Goal: Task Accomplishment & Management: Use online tool/utility

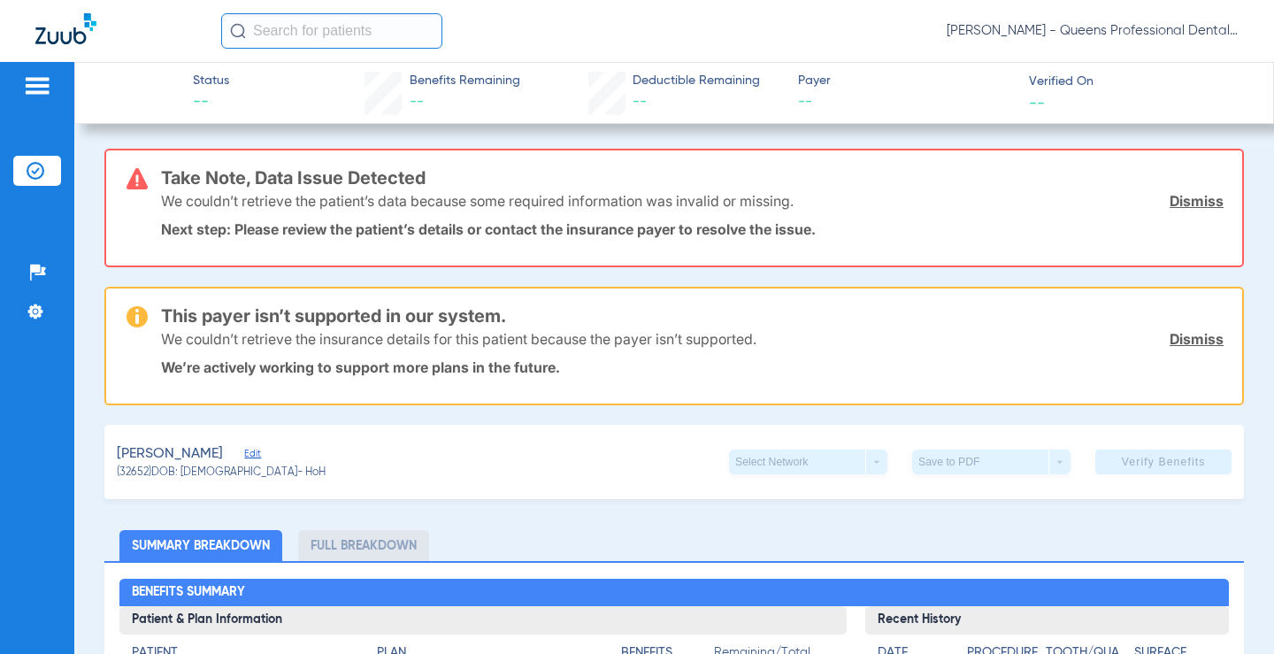
click at [29, 96] on div at bounding box center [37, 88] width 28 height 27
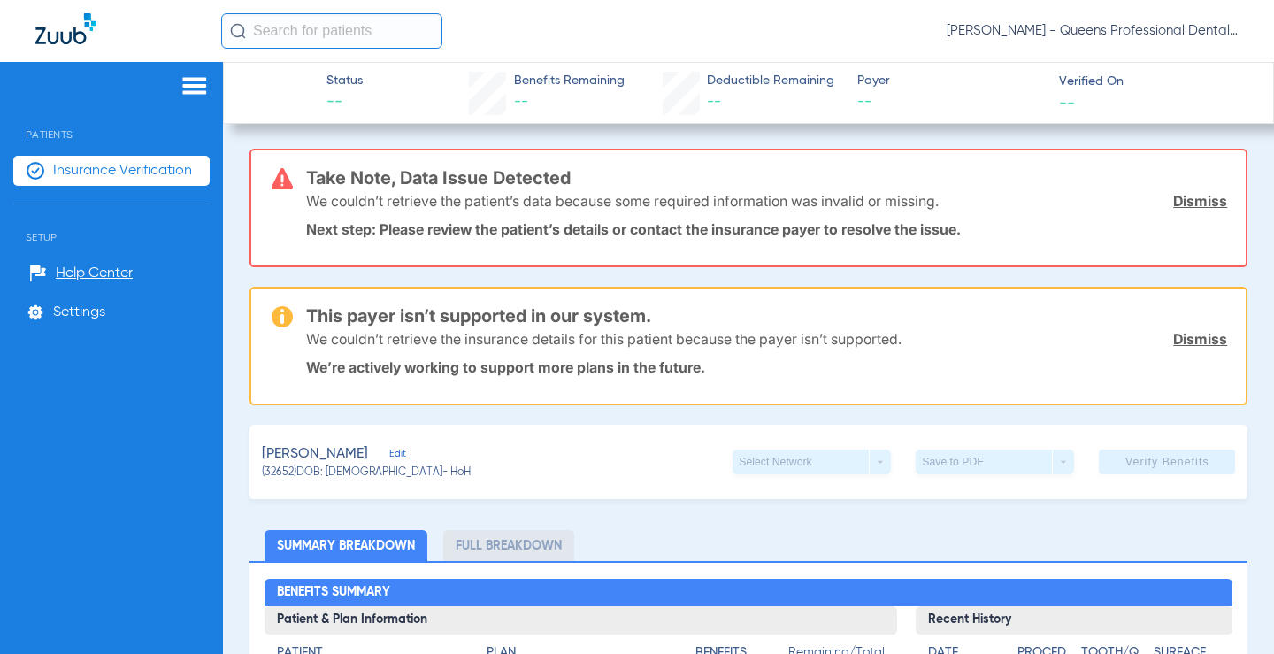
click at [68, 176] on span "Insurance Verification" at bounding box center [122, 171] width 139 height 18
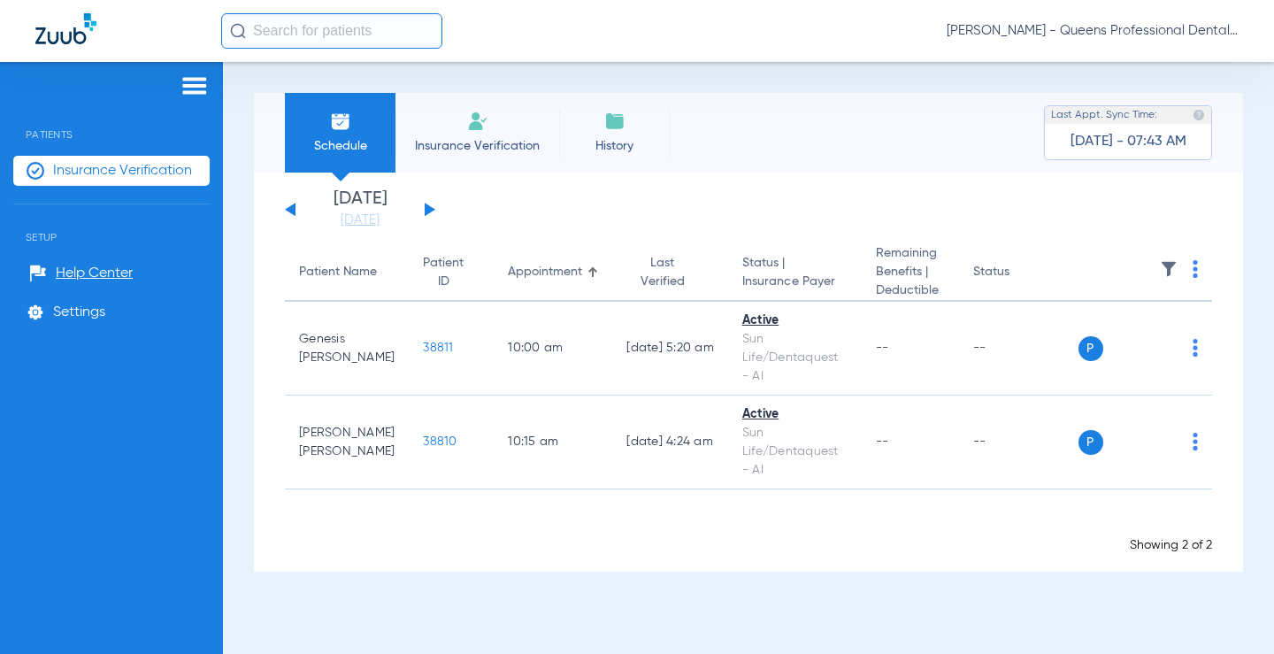
click at [123, 170] on span "Insurance Verification" at bounding box center [122, 171] width 139 height 18
click at [196, 88] on img at bounding box center [195, 85] width 28 height 21
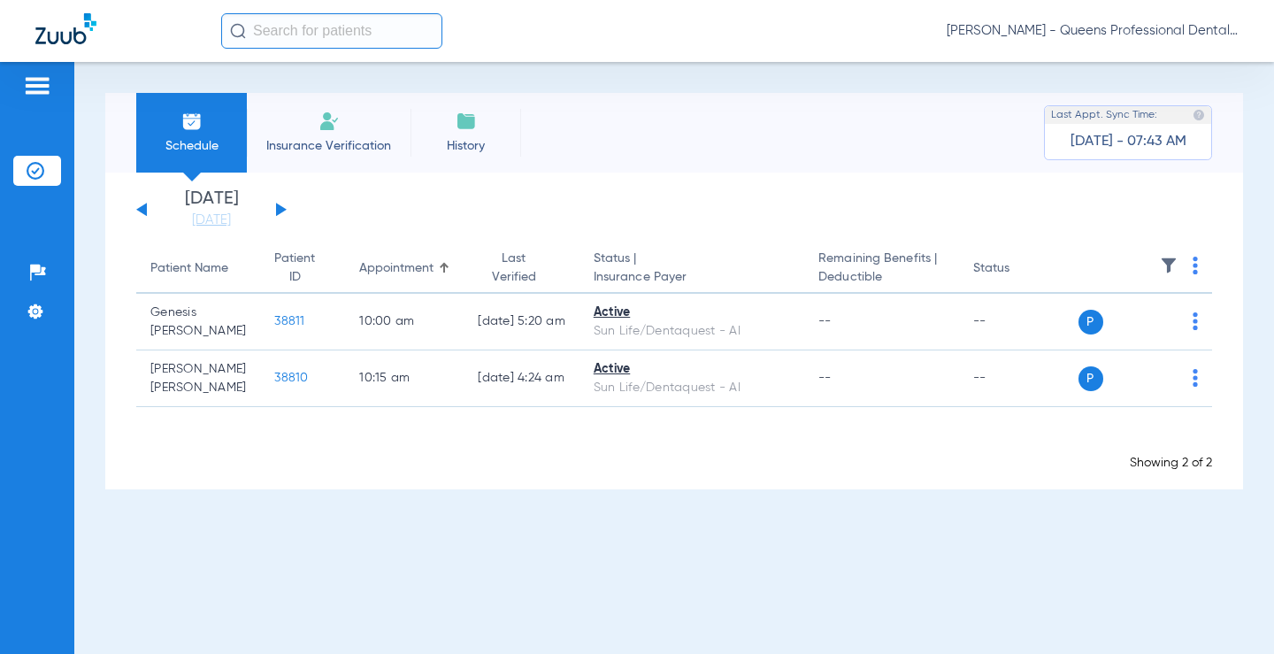
click at [313, 145] on span "Insurance Verification" at bounding box center [328, 146] width 137 height 18
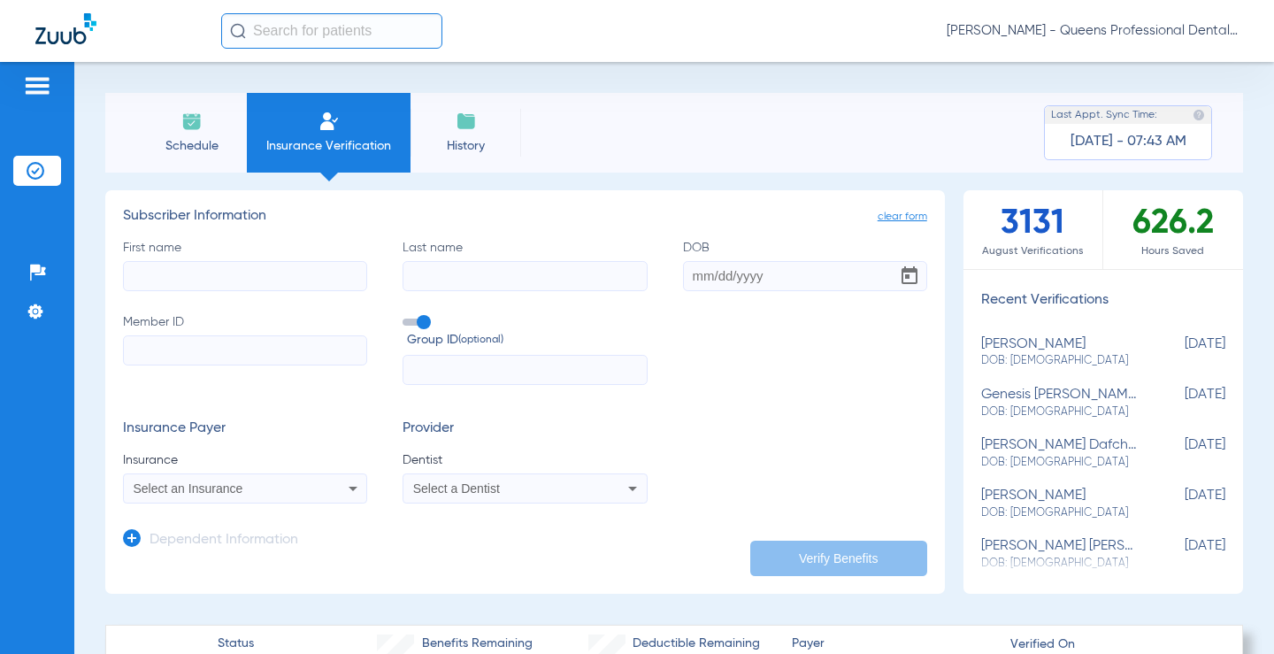
click at [196, 135] on li "Schedule" at bounding box center [191, 133] width 111 height 80
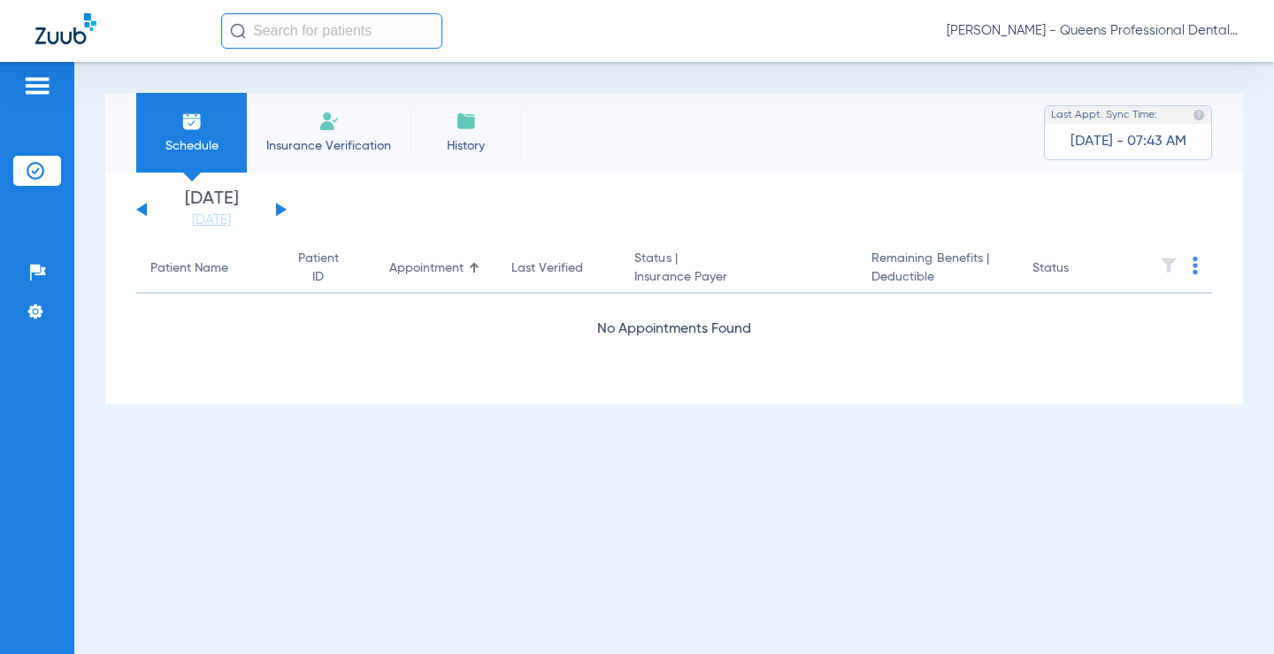
click at [279, 204] on div "[DATE] [DATE] [DATE] [DATE] [DATE] [DATE] [DATE] [DATE] [DATE] [DATE] [DATE] [D…" at bounding box center [211, 209] width 150 height 39
click at [281, 203] on div "[DATE] [DATE] [DATE] [DATE] [DATE] [DATE] [DATE] [DATE] [DATE] [DATE] [DATE] [D…" at bounding box center [211, 209] width 150 height 39
click at [278, 208] on button at bounding box center [281, 209] width 11 height 13
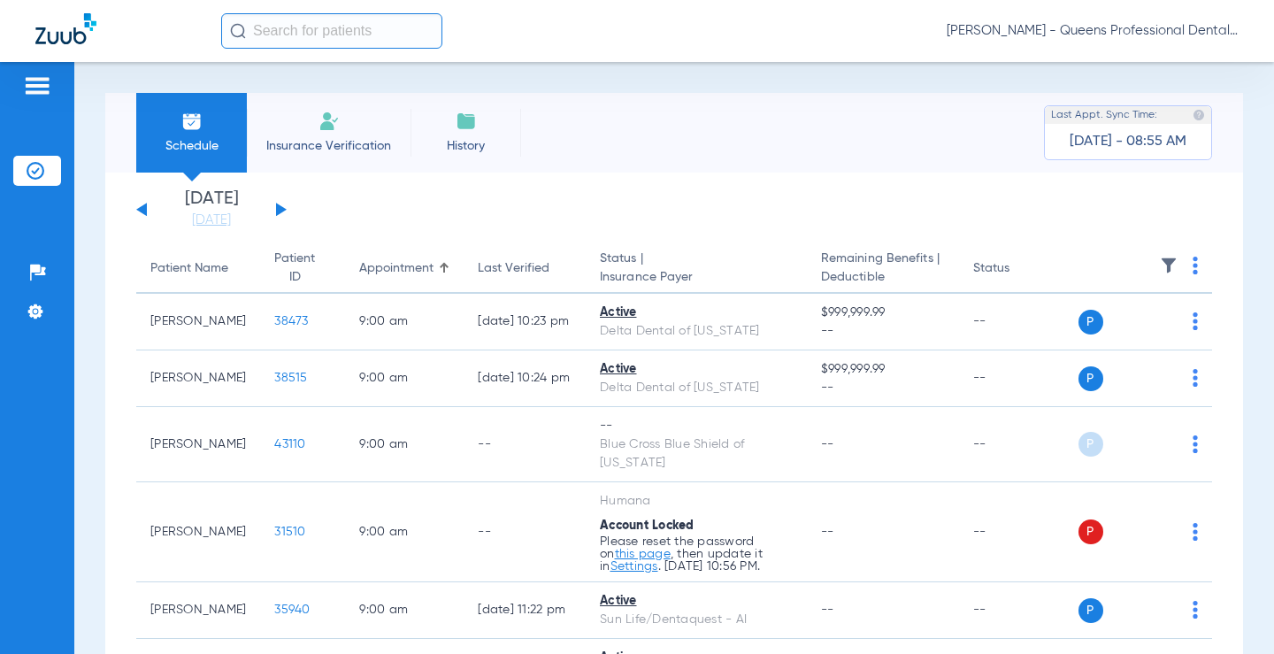
click at [1196, 264] on img at bounding box center [1195, 266] width 5 height 18
click at [1104, 335] on span "Verify All" at bounding box center [1130, 335] width 106 height 12
